Goal: Find contact information: Find contact information

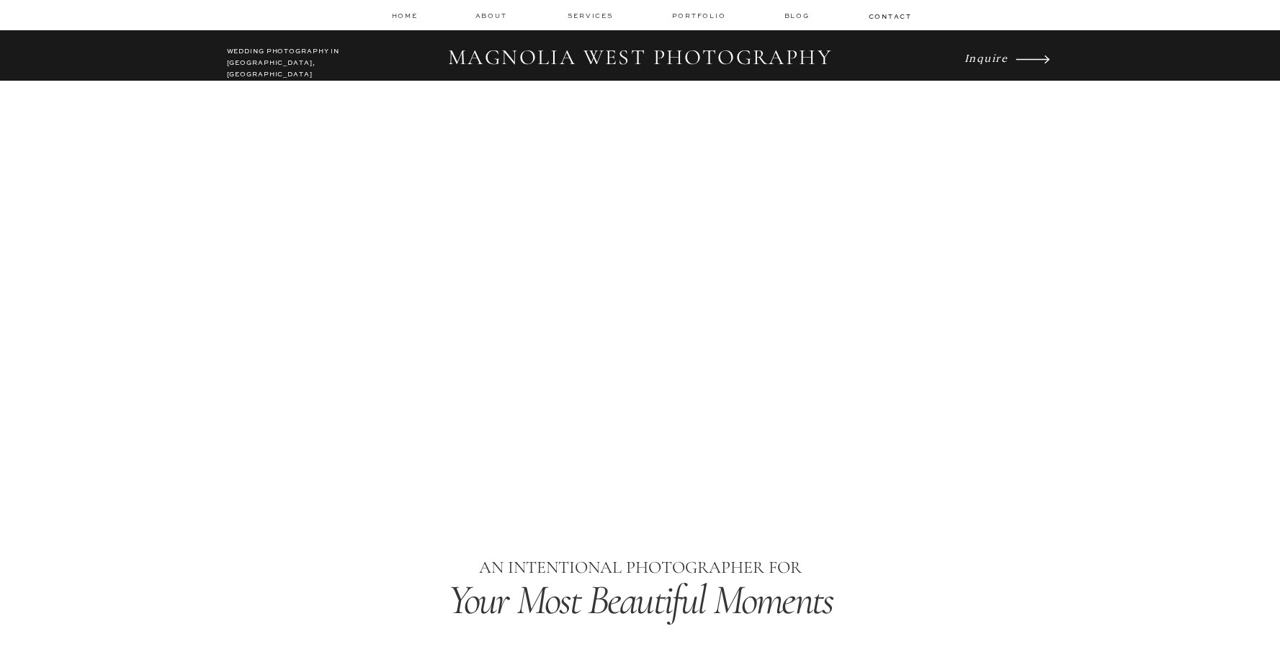
click at [985, 59] on icon "Inquire" at bounding box center [986, 57] width 44 height 14
click at [993, 61] on icon "Inquire" at bounding box center [986, 57] width 44 height 14
